Goal: Information Seeking & Learning: Learn about a topic

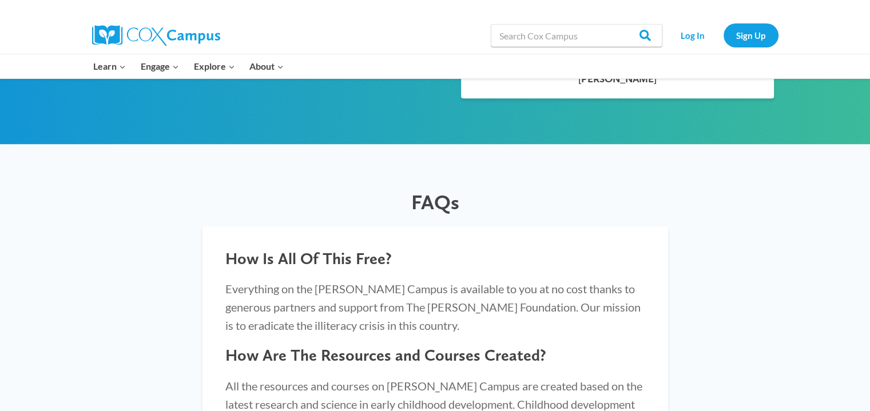
scroll to position [838, 0]
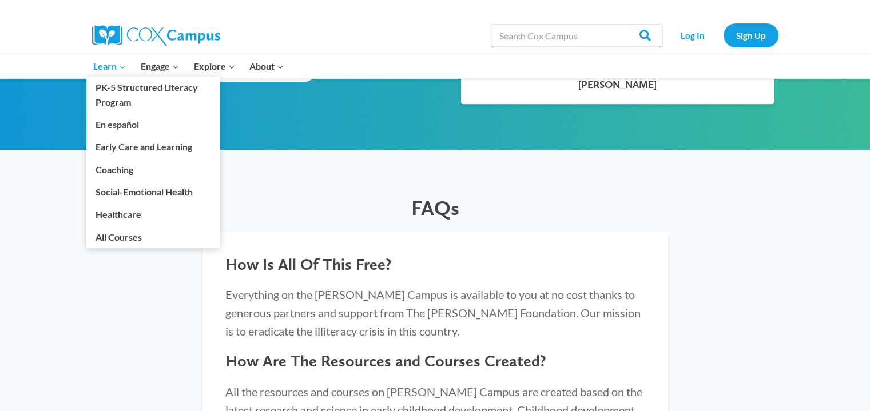
click at [126, 67] on icon "Expand" at bounding box center [122, 67] width 8 height 8
click at [141, 238] on link "All Courses" at bounding box center [152, 237] width 133 height 22
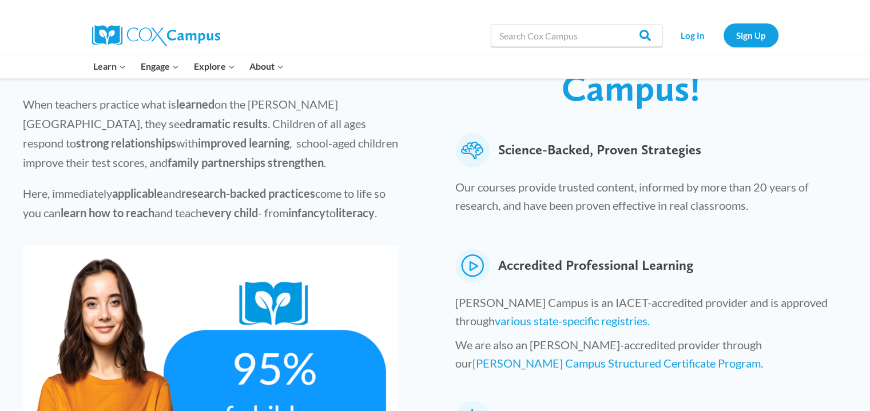
scroll to position [376, 0]
click at [474, 248] on icon at bounding box center [472, 265] width 34 height 34
click at [572, 248] on span "Accredited Professional Learning" at bounding box center [595, 265] width 195 height 34
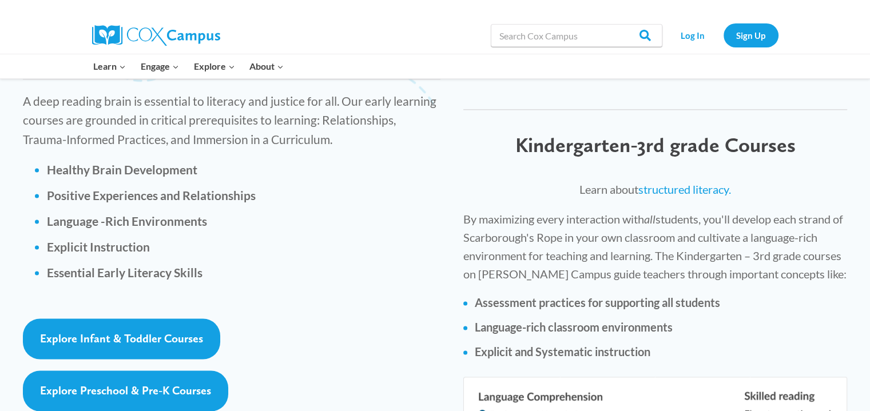
scroll to position [1596, 0]
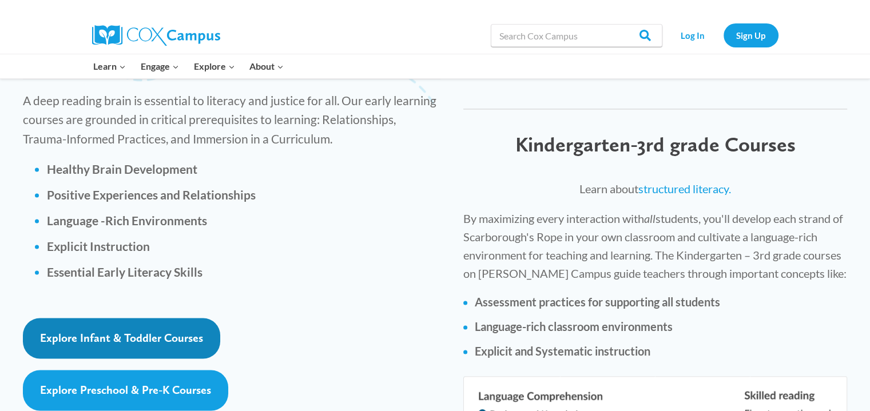
click at [173, 318] on link "Explore Infant & Toddler Courses" at bounding box center [121, 338] width 197 height 41
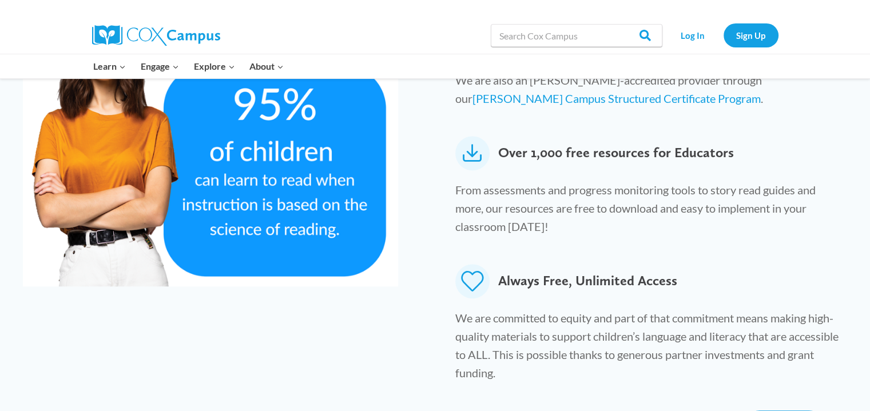
scroll to position [639, 0]
